Goal: Transaction & Acquisition: Purchase product/service

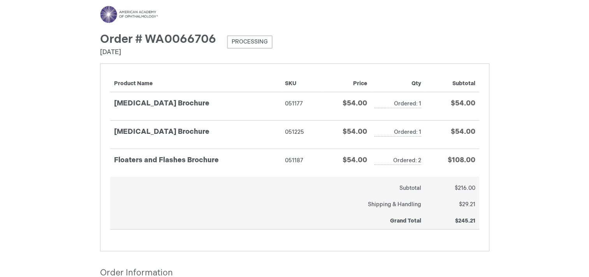
click at [137, 14] on img at bounding box center [129, 14] width 58 height 17
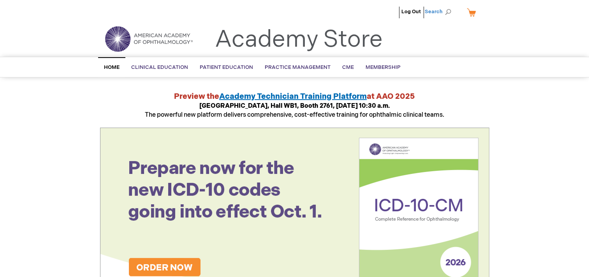
click at [446, 12] on span "Search" at bounding box center [440, 12] width 30 height 16
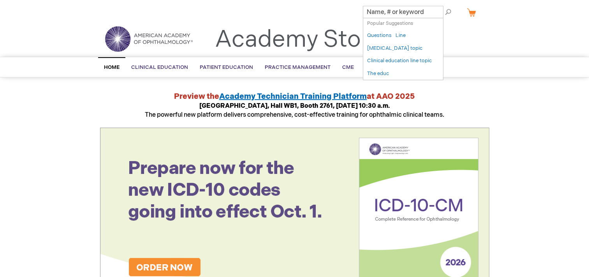
click at [378, 12] on input "Search" at bounding box center [403, 12] width 81 height 12
paste input "051194"
type input "051194"
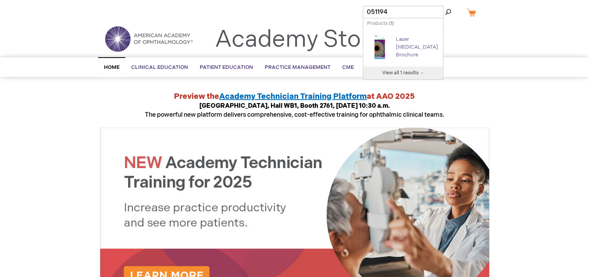
click at [406, 45] on link "Laser Trabeculoplasty Brochure" at bounding box center [417, 47] width 42 height 22
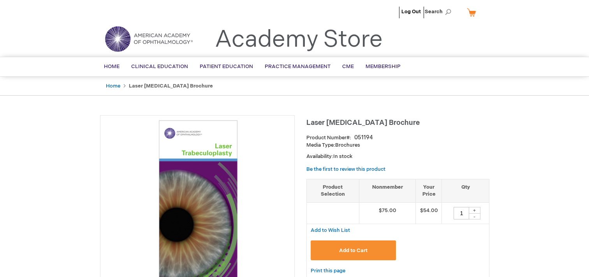
click at [475, 209] on div "+" at bounding box center [475, 210] width 12 height 7
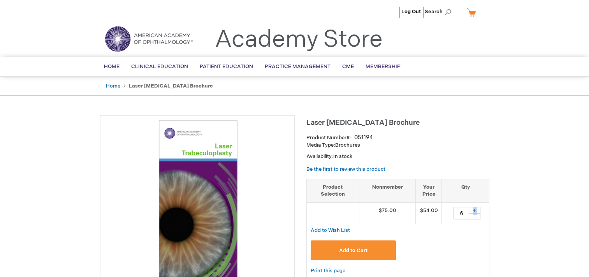
click at [475, 209] on div "+" at bounding box center [475, 210] width 12 height 7
click at [477, 217] on div "-" at bounding box center [475, 216] width 12 height 6
type input "6"
click at [365, 251] on span "Add to Cart" at bounding box center [353, 251] width 28 height 6
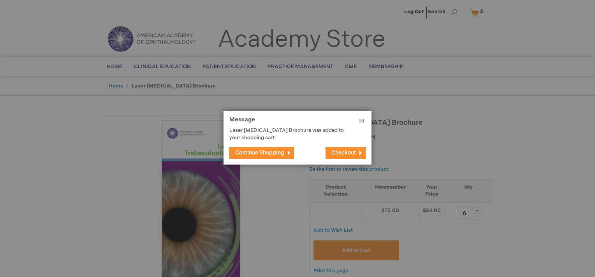
click at [268, 157] on button "Continue Shopping" at bounding box center [261, 153] width 65 height 12
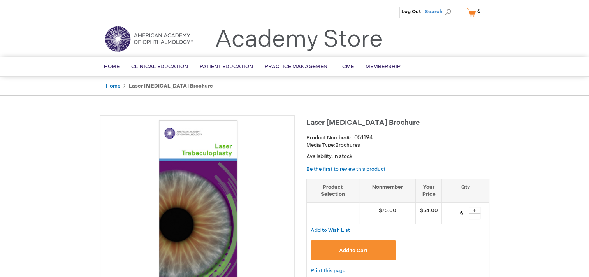
click at [443, 9] on span "Search" at bounding box center [440, 12] width 30 height 16
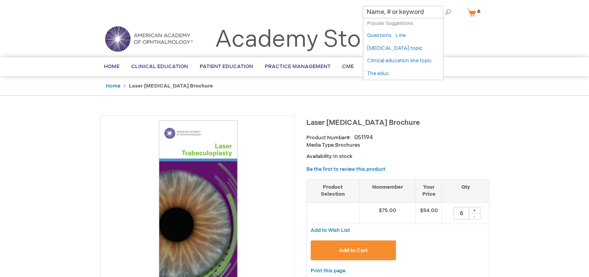
click at [403, 14] on input "Search" at bounding box center [403, 12] width 81 height 12
paste input "051192"
type input "051192"
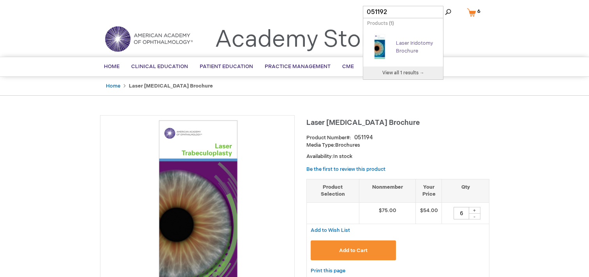
click at [406, 41] on link "Laser Iridotomy Brochure" at bounding box center [414, 47] width 37 height 14
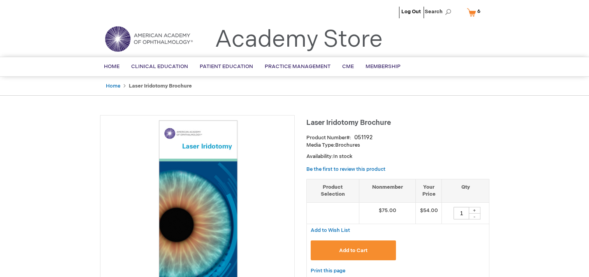
click at [475, 209] on div "+" at bounding box center [475, 210] width 12 height 7
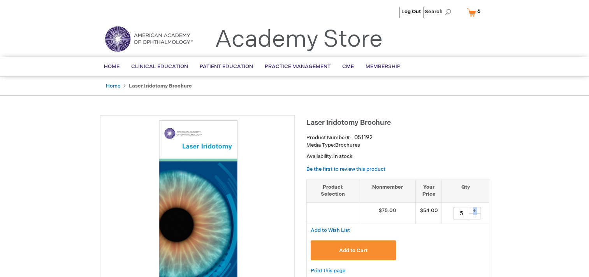
type input "6"
click at [371, 246] on button "Add to Cart" at bounding box center [354, 251] width 86 height 20
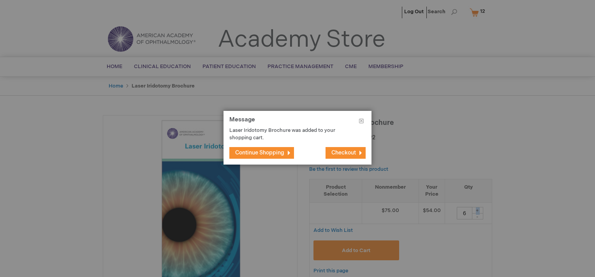
click at [277, 152] on span "Continue Shopping" at bounding box center [259, 152] width 49 height 7
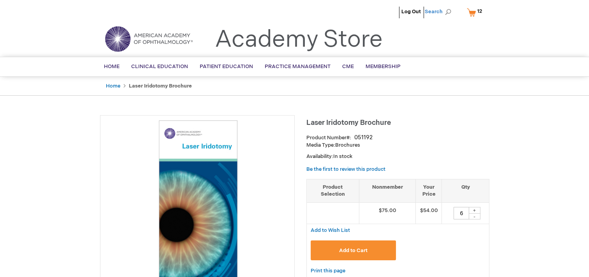
click at [441, 12] on span "Search" at bounding box center [440, 12] width 30 height 16
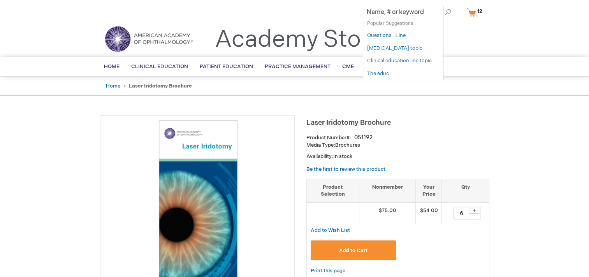
click at [400, 12] on input "Search" at bounding box center [403, 12] width 81 height 12
paste input "051216"
type input "051216"
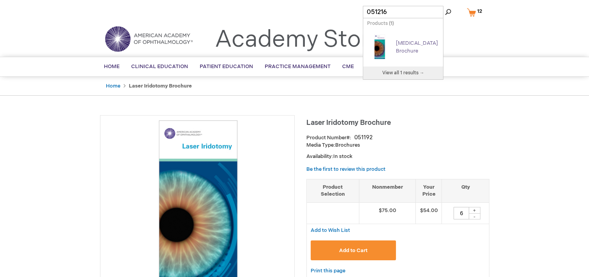
click at [409, 42] on link "[MEDICAL_DATA] Brochure" at bounding box center [417, 47] width 42 height 14
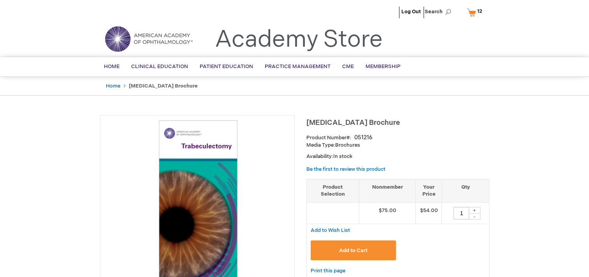
click at [477, 209] on div "+" at bounding box center [475, 210] width 12 height 7
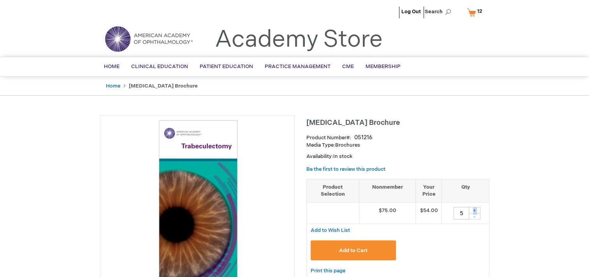
type input "6"
click at [374, 250] on button "Add to Cart" at bounding box center [354, 251] width 86 height 20
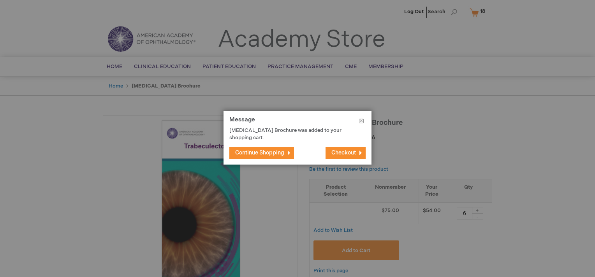
click at [346, 153] on span "Checkout" at bounding box center [343, 152] width 25 height 7
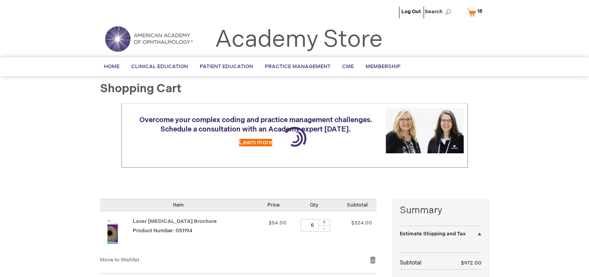
select select "US"
select select "4"
click at [387, 184] on div "Overcome your complex coding and practice management challenges. Schedule a con…" at bounding box center [294, 145] width 389 height 84
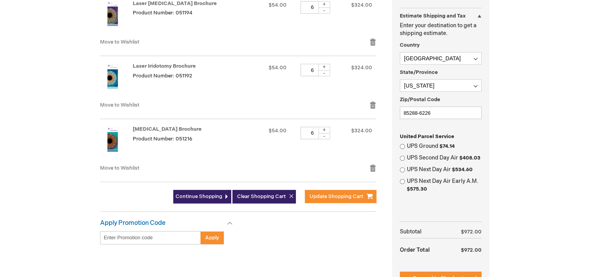
scroll to position [234, 0]
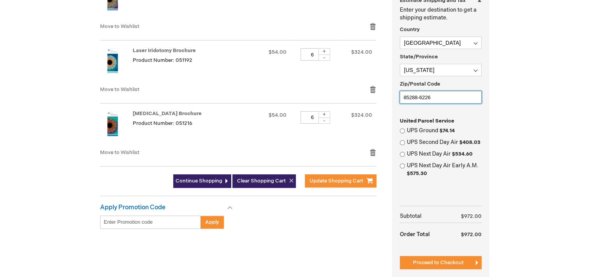
click at [450, 95] on input "85288-6226" at bounding box center [441, 97] width 82 height 12
type input "85351"
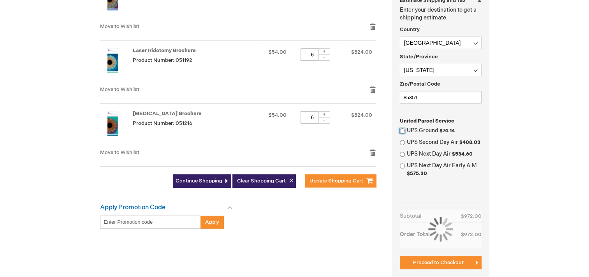
click at [402, 131] on input "UPS Ground $74.14" at bounding box center [402, 130] width 5 height 5
radio input "true"
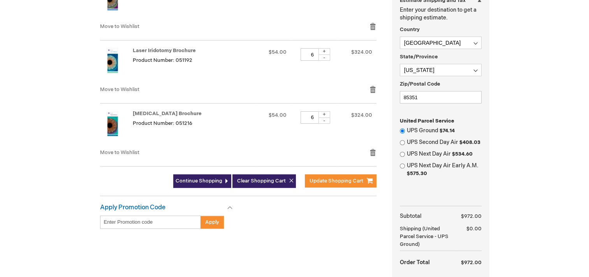
click at [493, 213] on main "Shopping Cart Overcome your complex coding and practice management challenges. …" at bounding box center [294, 90] width 401 height 483
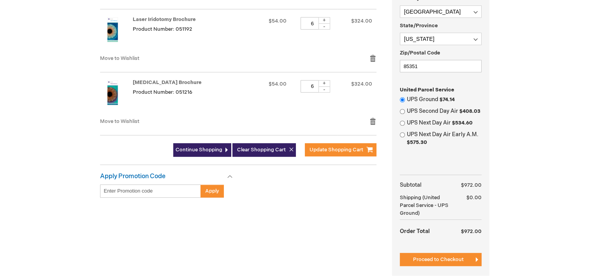
scroll to position [280, 0]
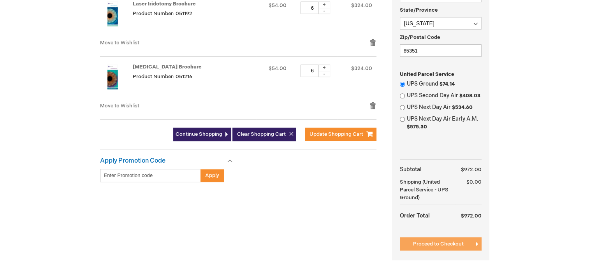
click at [453, 240] on button "Proceed to Checkout" at bounding box center [441, 243] width 82 height 13
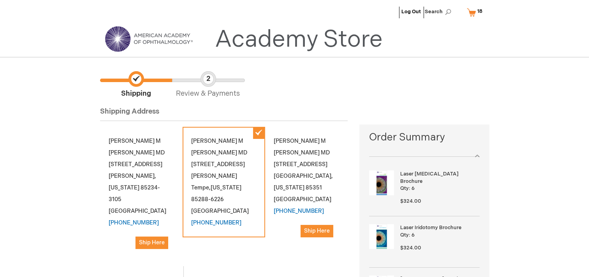
click at [314, 234] on span "Ship Here" at bounding box center [317, 231] width 26 height 7
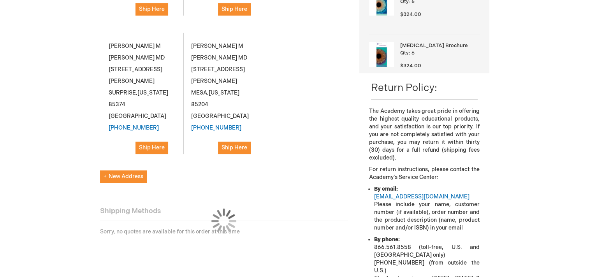
scroll to position [249, 0]
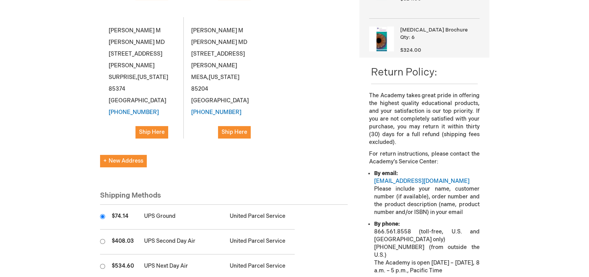
click at [353, 231] on div "Returning User? Log In to Proceed New to aao.org? Check out as Guest OR Create …" at bounding box center [230, 96] width 260 height 476
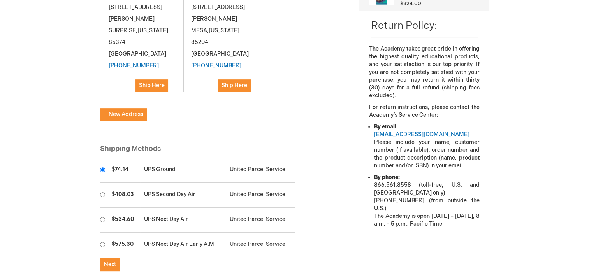
scroll to position [311, 0]
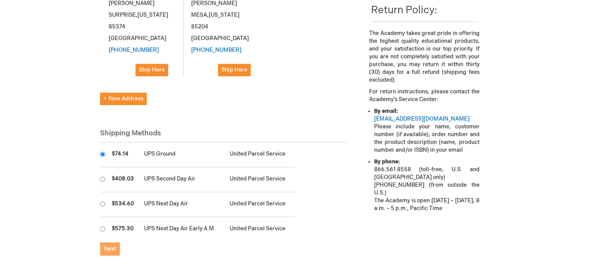
click at [114, 246] on span "Next" at bounding box center [110, 249] width 12 height 7
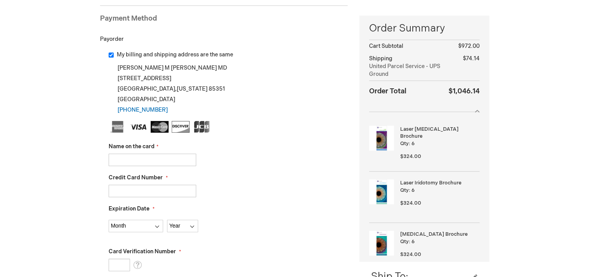
scroll to position [125, 0]
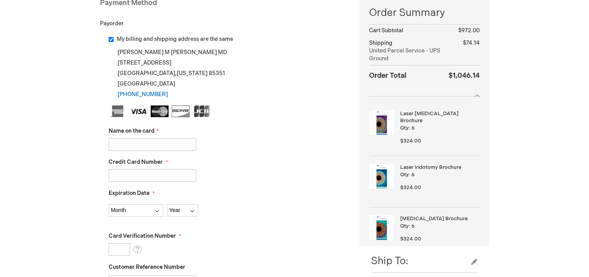
click at [139, 145] on input "Name on the card" at bounding box center [153, 144] width 88 height 12
type input "a"
type input "ANTHONY JANSEN"
click at [152, 177] on input "Credit Card Number" at bounding box center [153, 175] width 88 height 12
type input "379434294641000"
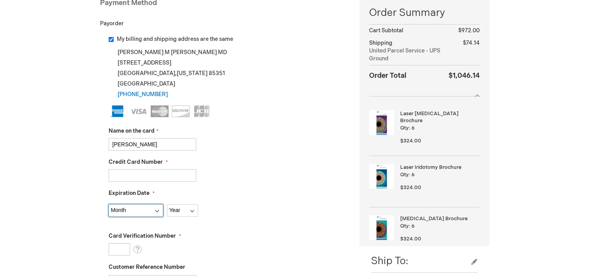
click at [147, 210] on select "Month 01 - January 02 - February 03 - March 04 - April 05 - May 06 - June 07 - …" at bounding box center [136, 210] width 54 height 12
select select "2"
click at [109, 204] on select "Month 01 - January 02 - February 03 - March 04 - April 05 - May 06 - June 07 - …" at bounding box center [136, 210] width 54 height 12
click at [182, 210] on select "Year 2025 2026 2027 2028 2029 2030 2031 2032 2033 2034 2035" at bounding box center [182, 210] width 31 height 12
select select "2029"
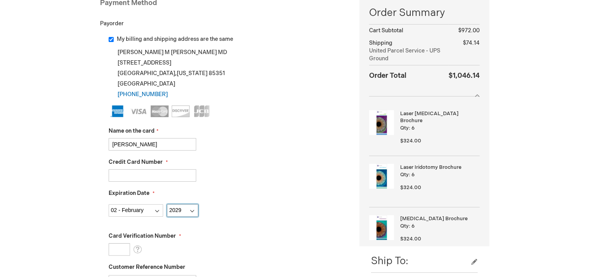
click at [167, 204] on select "Year 2025 2026 2027 2028 2029 2030 2031 2032 2033 2034 2035" at bounding box center [182, 210] width 31 height 12
click at [112, 247] on input "Card Verification Number" at bounding box center [119, 249] width 21 height 12
type input "3664"
click at [234, 242] on div "Card Verification Number 3664 What is this?" at bounding box center [228, 243] width 239 height 23
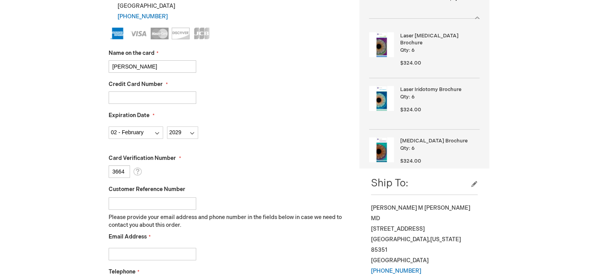
scroll to position [218, 0]
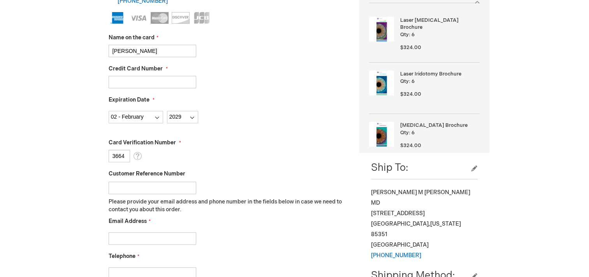
click at [163, 188] on input "Customer Reference Number" at bounding box center [153, 188] width 88 height 12
type input "2524792"
click at [153, 239] on input "Email Address" at bounding box center [153, 238] width 88 height 12
type input "R"
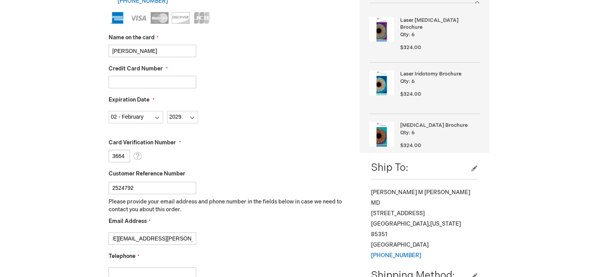
type input "reginald.clauschee@americanvisionpartners.com"
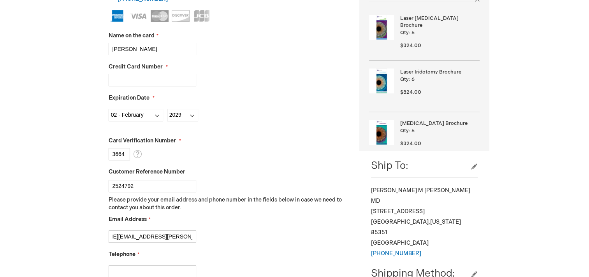
scroll to position [0, 0]
type input "[PHONE_NUMBER]"
click at [276, 238] on div "reginald.clauschee@americanvisionpartners.com" at bounding box center [228, 234] width 239 height 16
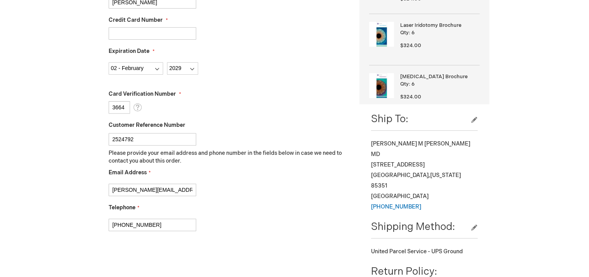
scroll to position [282, 0]
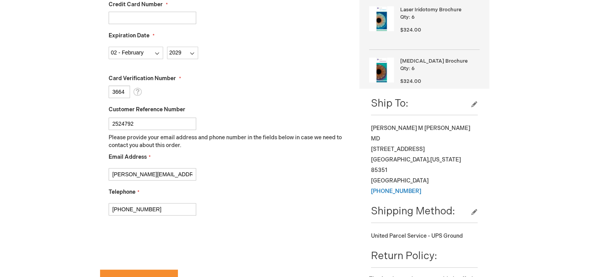
checkbox input "true"
click at [234, 253] on form "Payment Information Payment Method Payorder My billing and shipping address are…" at bounding box center [224, 68] width 248 height 488
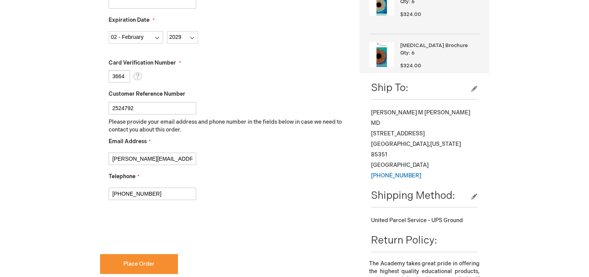
scroll to position [313, 0]
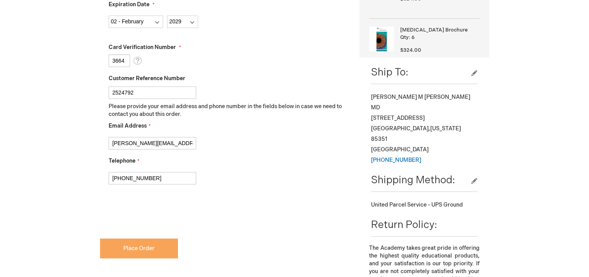
click at [164, 244] on button "Place Order" at bounding box center [139, 249] width 78 height 20
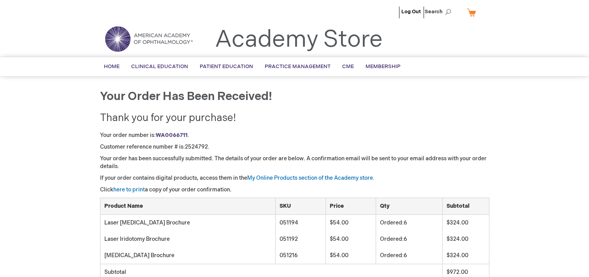
click at [238, 227] on td "Laser [MEDICAL_DATA] Brochure" at bounding box center [188, 223] width 176 height 16
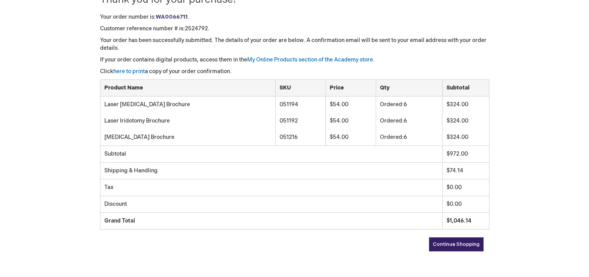
scroll to position [120, 0]
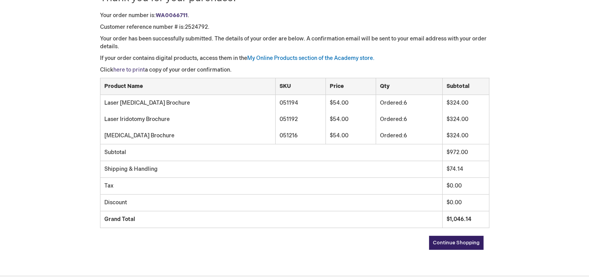
click at [126, 67] on link "here to print" at bounding box center [129, 70] width 32 height 7
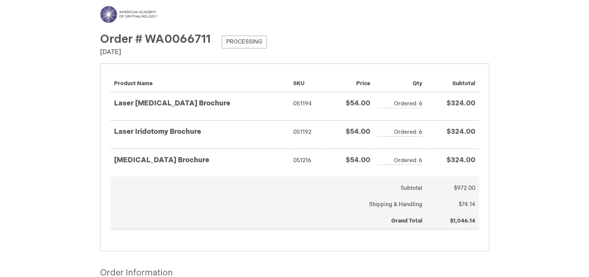
click at [76, 140] on div "Menu Search Search × Advanced Search Search Account Toggle Nav" at bounding box center [294, 209] width 589 height 419
